Goal: Transaction & Acquisition: Purchase product/service

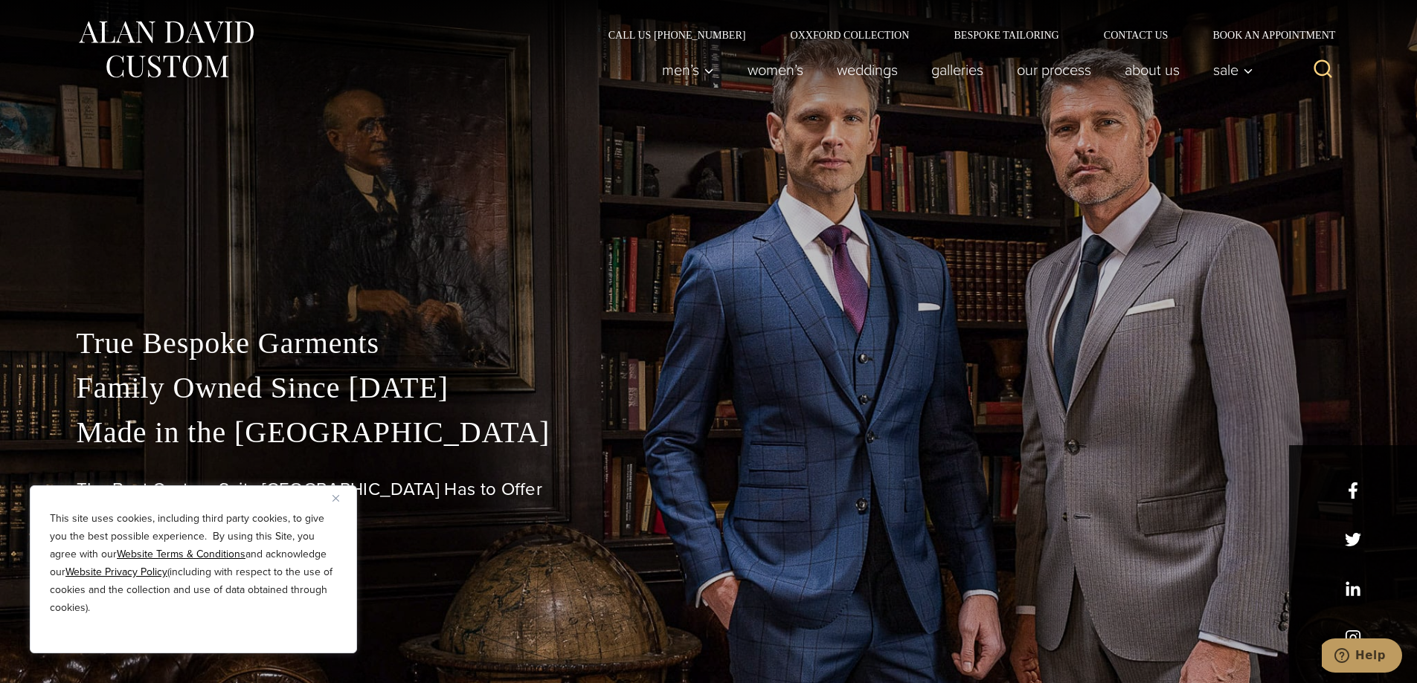
click at [336, 497] on img "Close" at bounding box center [335, 498] width 7 height 7
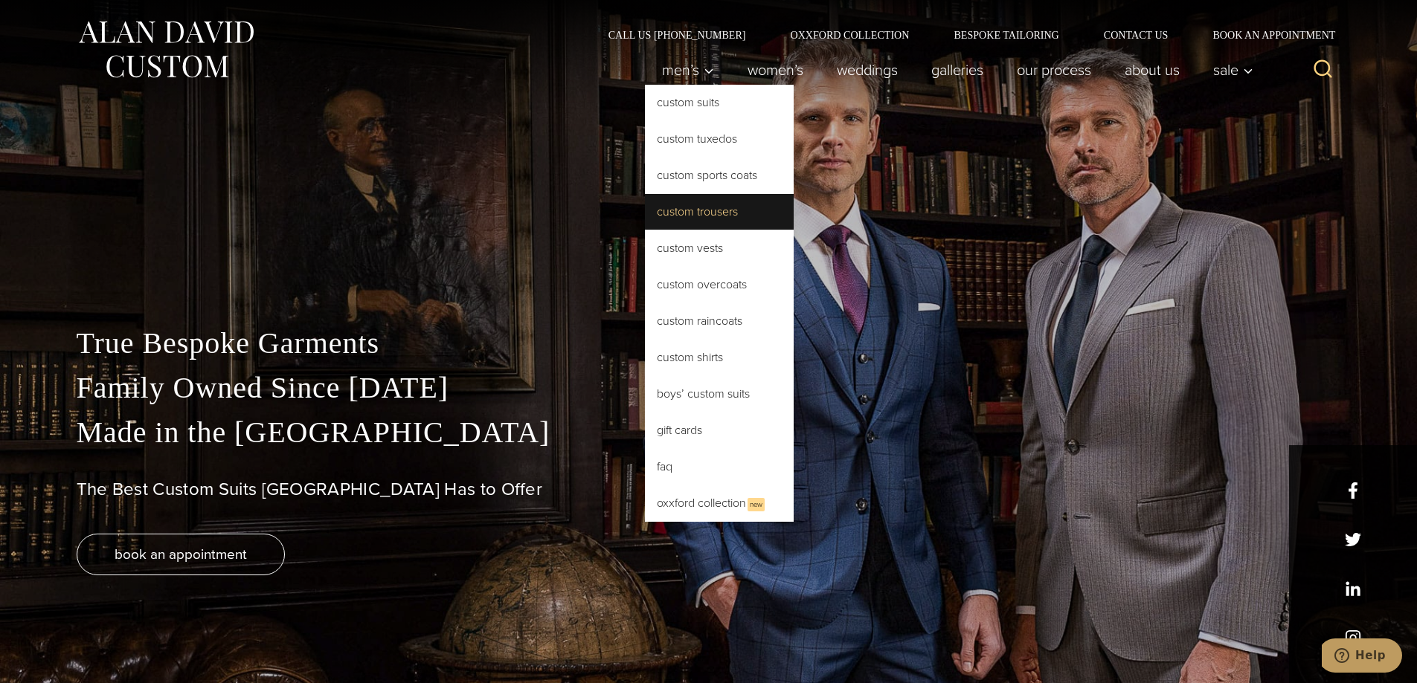
click at [719, 213] on link "Custom Trousers" at bounding box center [719, 212] width 149 height 36
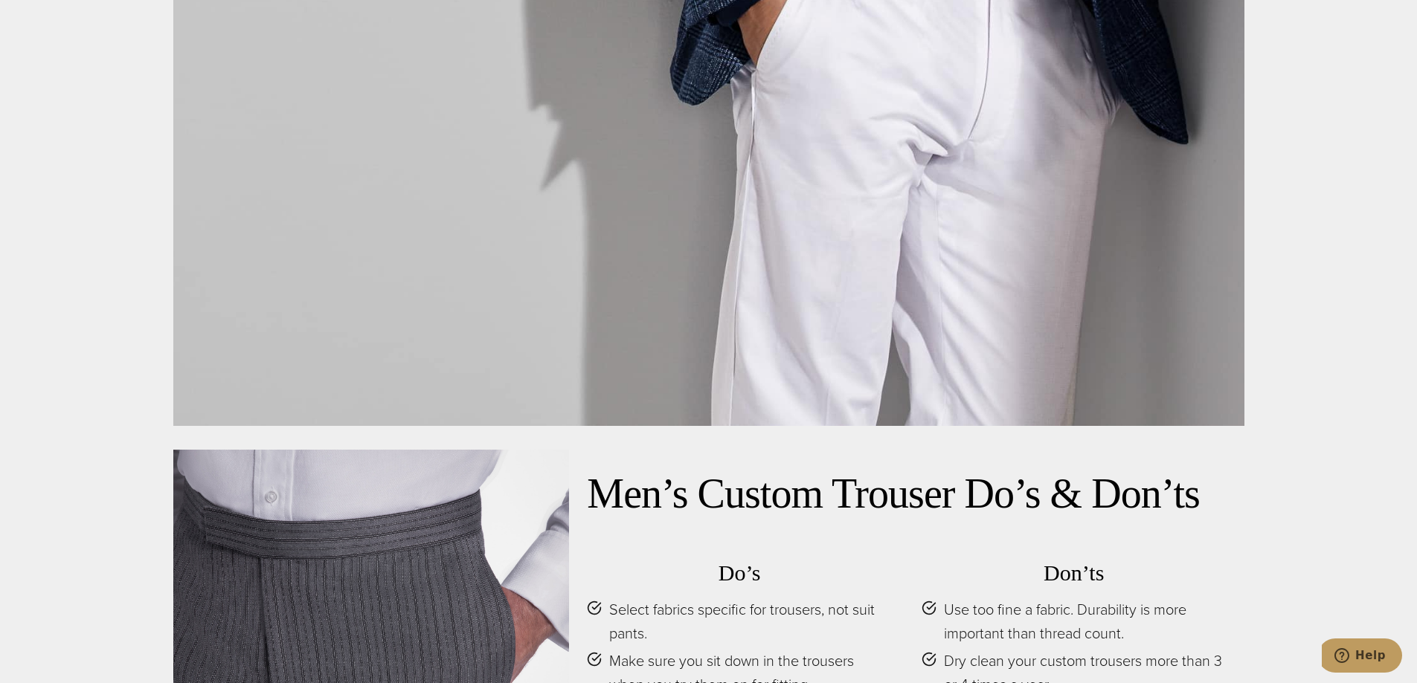
scroll to position [6949, 0]
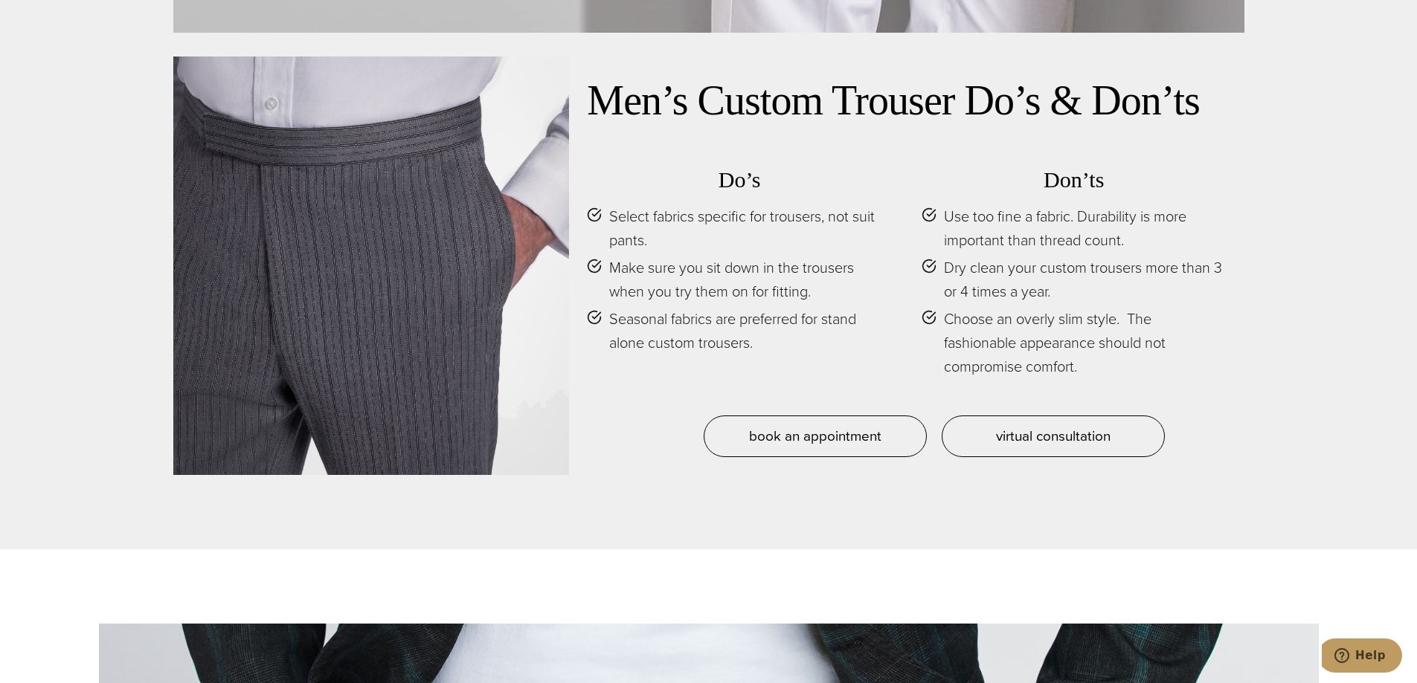
click at [353, 192] on div at bounding box center [371, 266] width 396 height 419
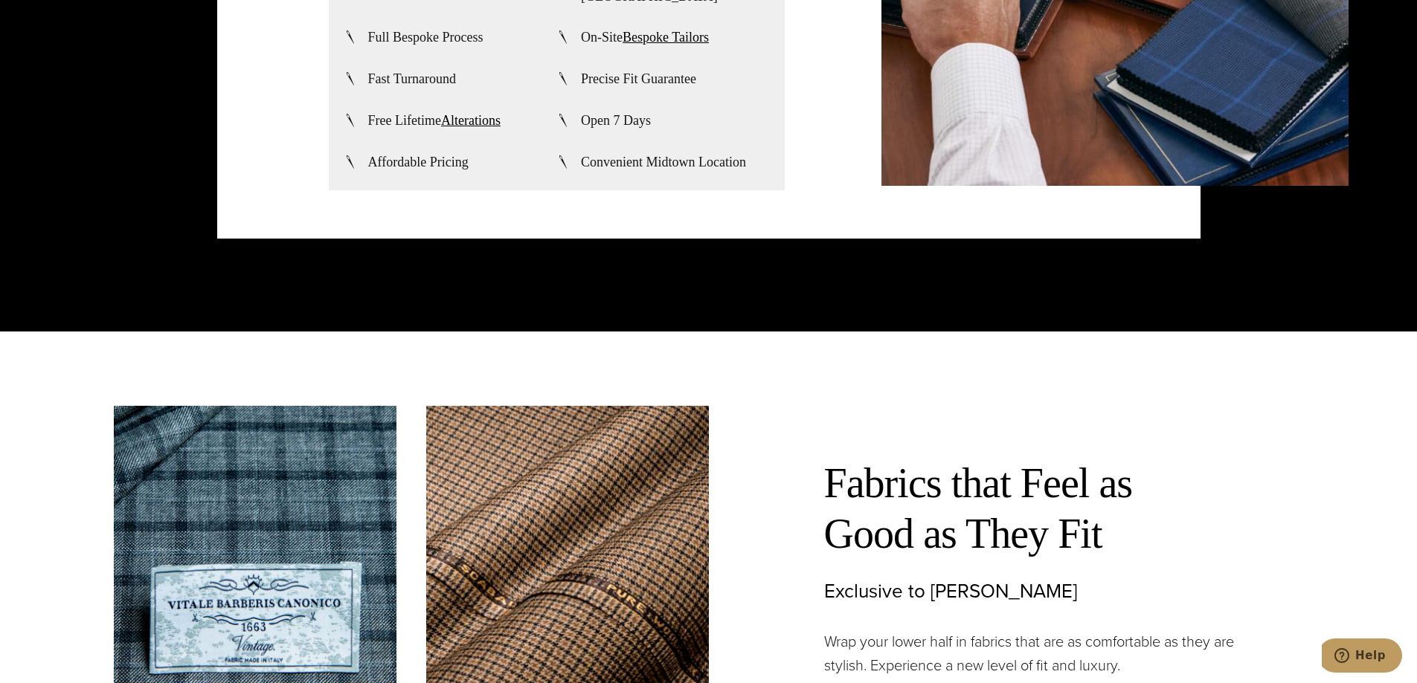
scroll to position [4090, 0]
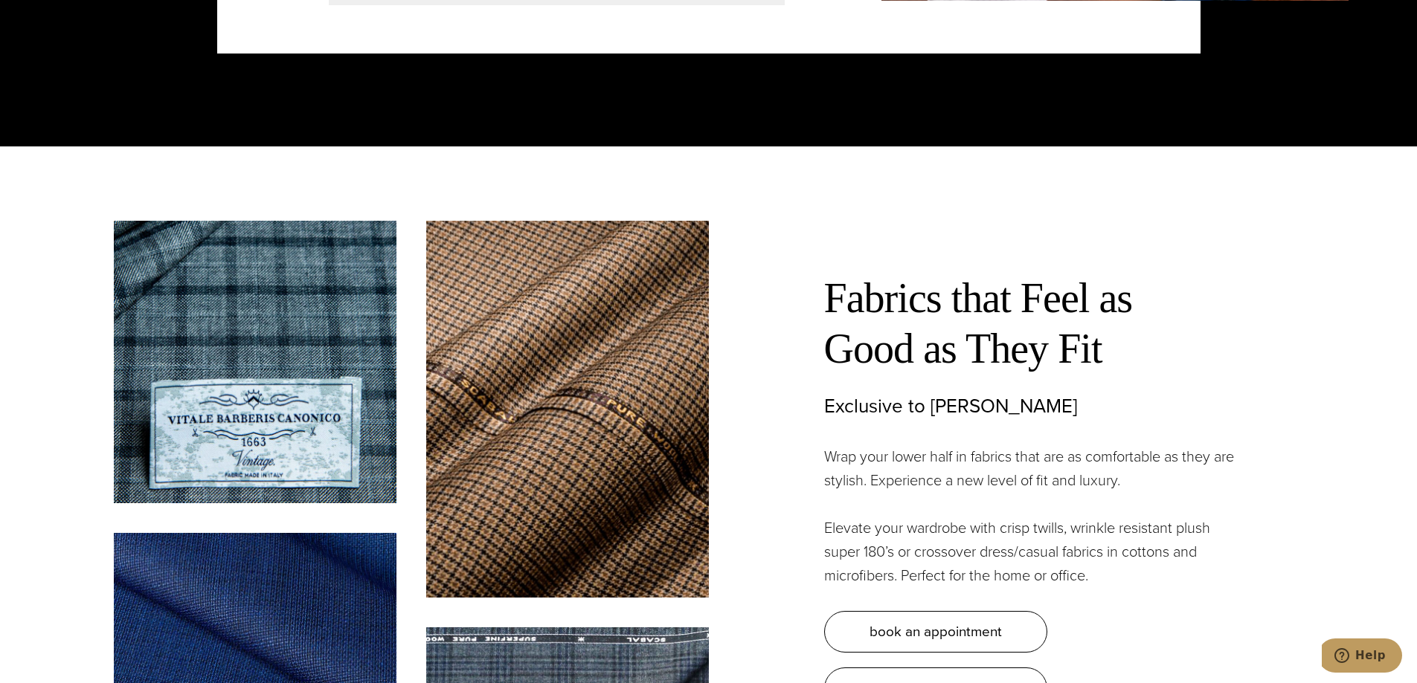
click at [597, 431] on img at bounding box center [567, 409] width 283 height 377
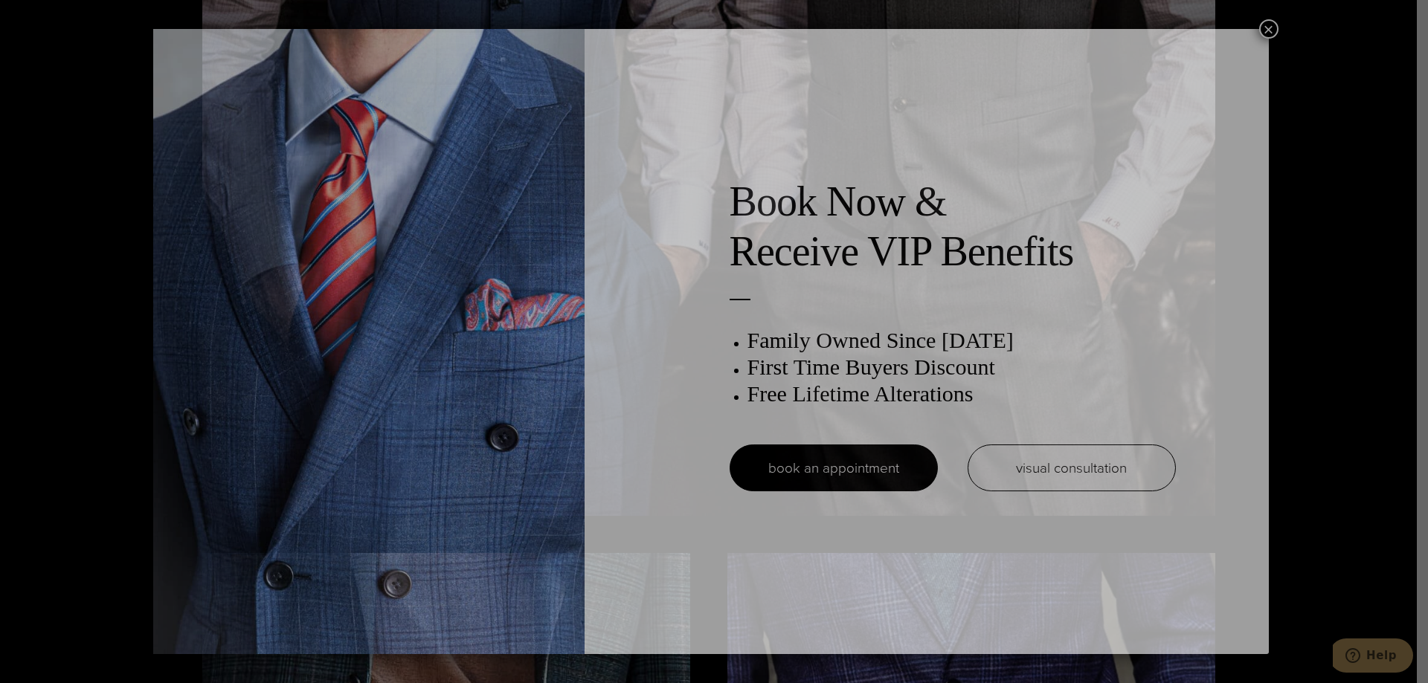
scroll to position [0, 0]
